Goal: Find specific page/section: Find specific page/section

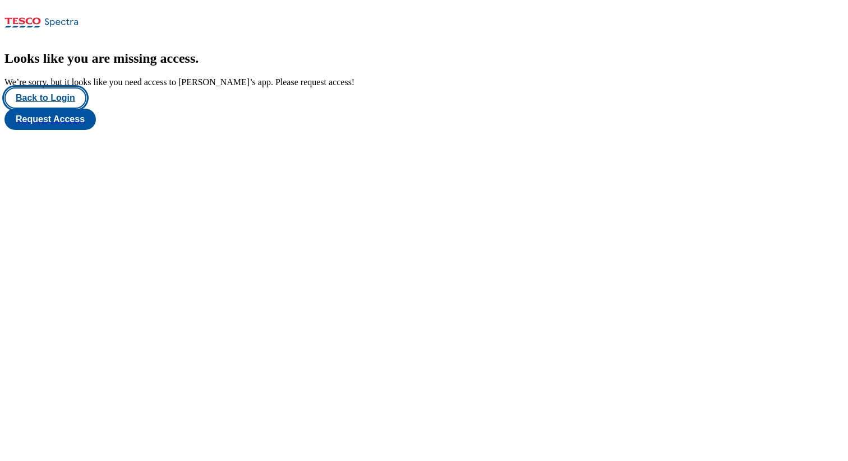
click at [49, 109] on button "Back to Login" at bounding box center [45, 97] width 82 height 21
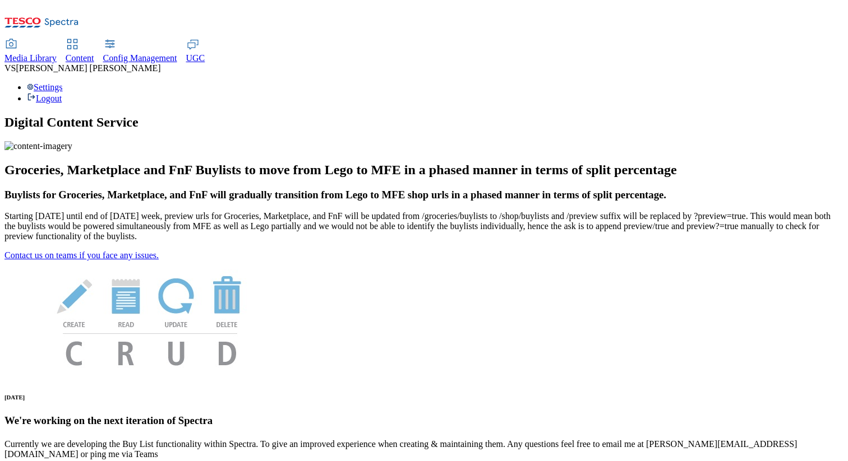
click at [94, 53] on div "Content" at bounding box center [80, 58] width 29 height 10
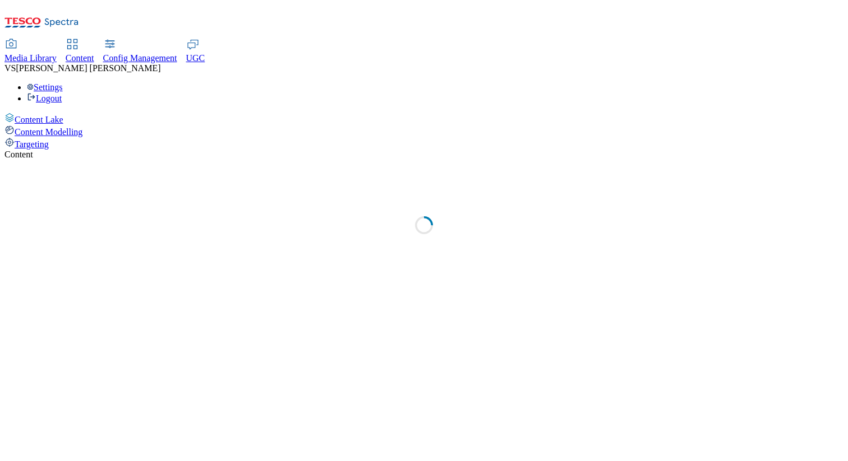
select select "group-comms"
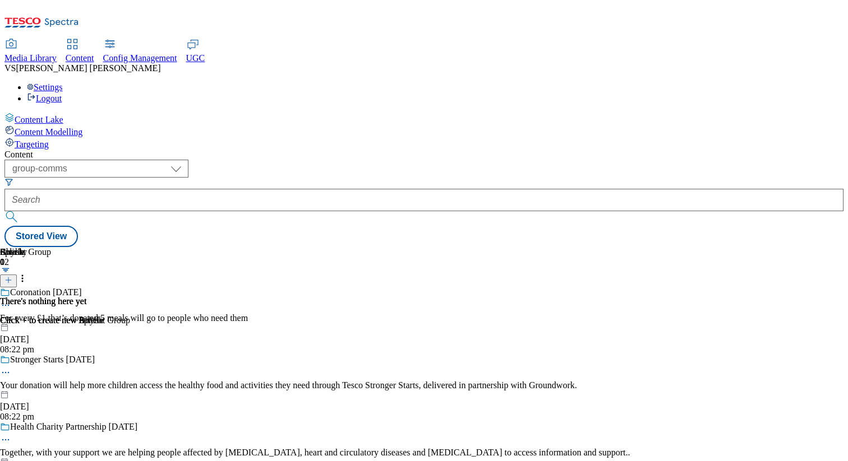
click at [807, 82] on div "Settings Logout" at bounding box center [423, 92] width 839 height 21
click at [63, 82] on link "Settings" at bounding box center [45, 87] width 36 height 10
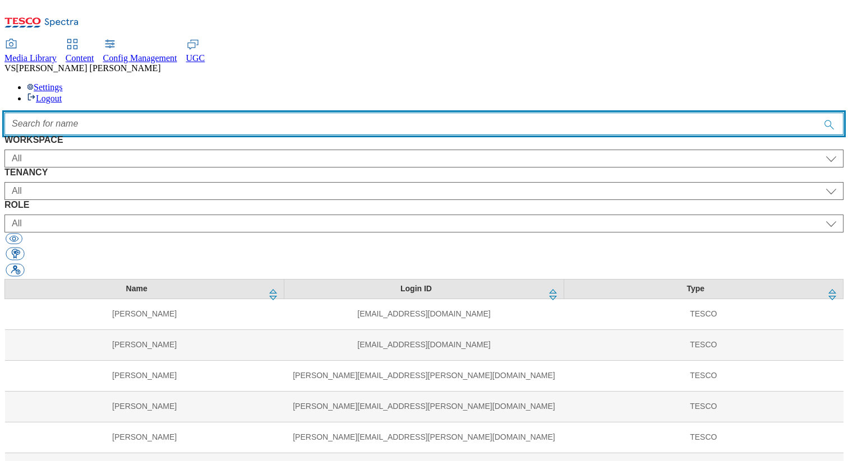
click at [417, 113] on input "Accessible label text" at bounding box center [423, 124] width 839 height 22
paste input "[PERSON_NAME]"
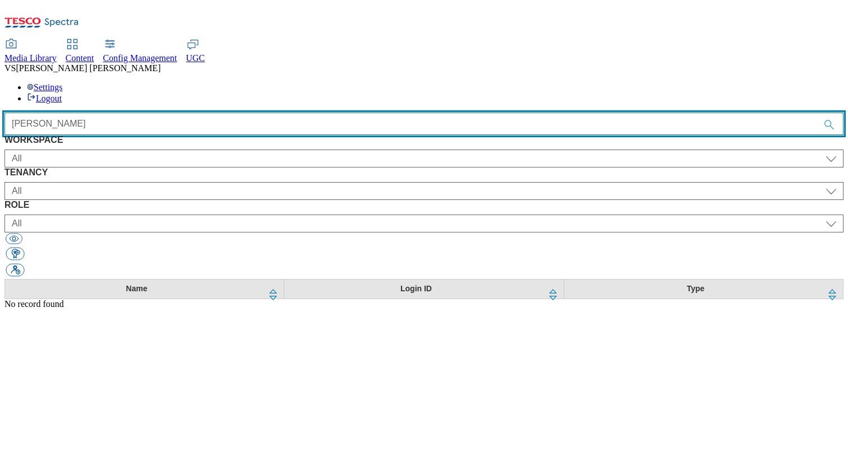
click at [265, 113] on input "[PERSON_NAME]" at bounding box center [423, 124] width 839 height 22
type input "[PERSON_NAME]"
